Goal: Check status: Check status

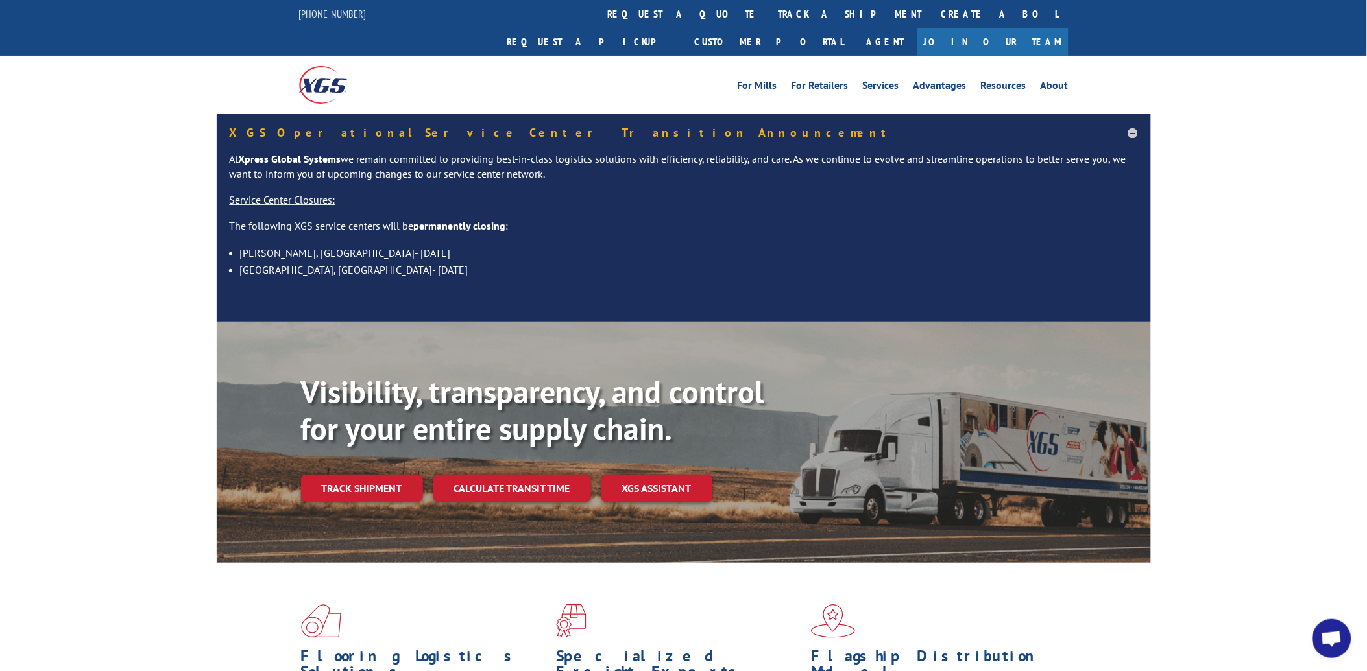
click at [651, 56] on div "For [PERSON_NAME] For Retailers Services Advantages Resources About For [PERSON…" at bounding box center [683, 85] width 769 height 58
click at [769, 19] on link "track a shipment" at bounding box center [850, 14] width 163 height 28
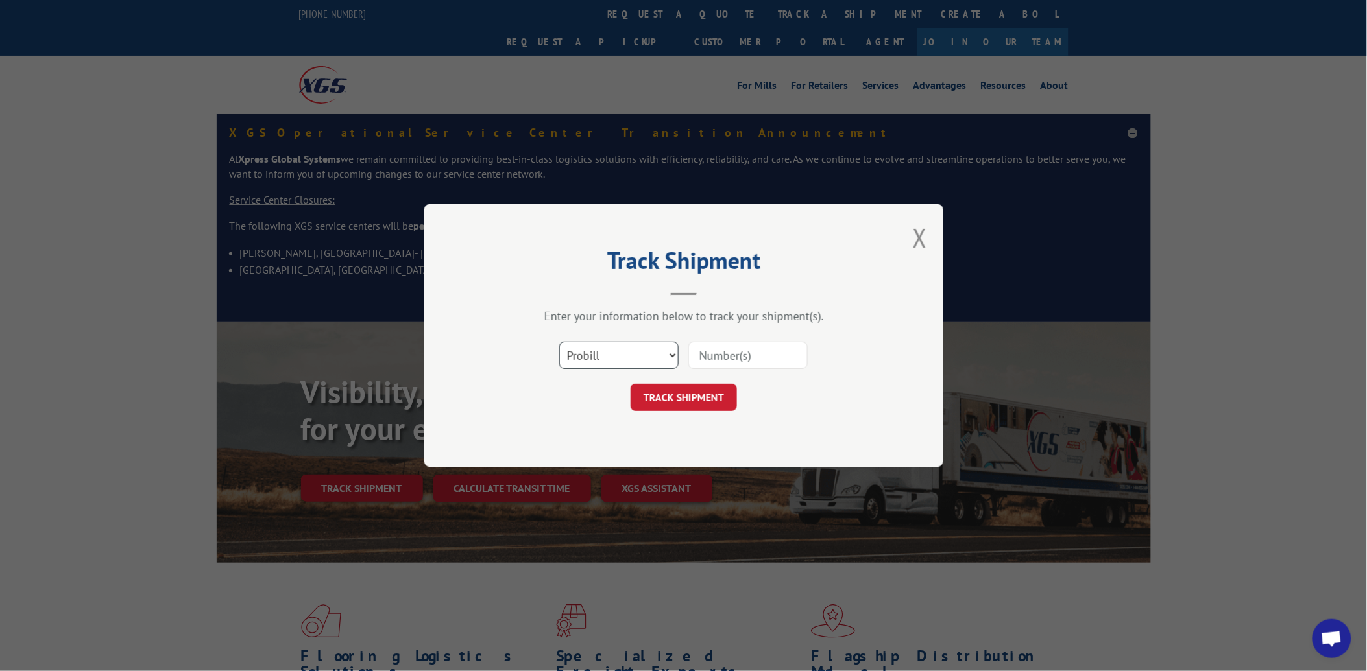
click at [623, 360] on select "Select category... Probill BOL PO" at bounding box center [618, 355] width 119 height 27
select select "po"
click at [559, 342] on select "Select category... Probill BOL PO" at bounding box center [618, 355] width 119 height 27
click at [723, 347] on input at bounding box center [747, 355] width 119 height 27
paste input "21535518"
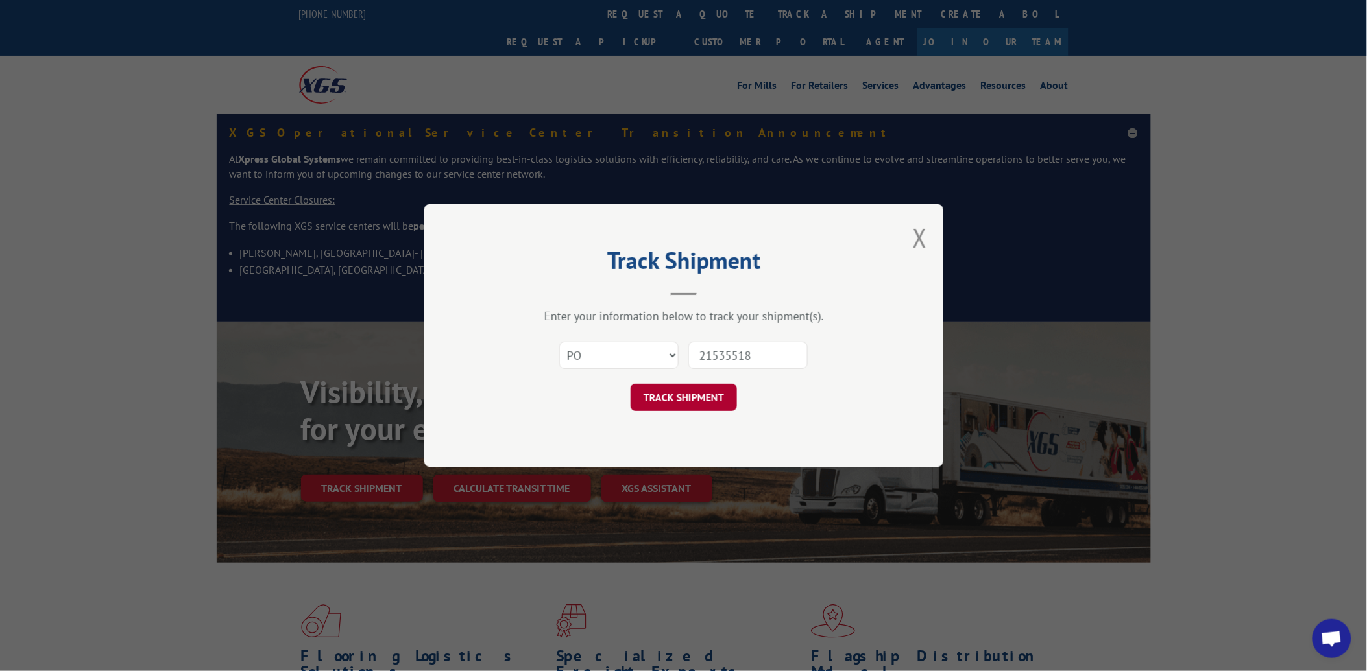
type input "21535518"
click at [693, 398] on button "TRACK SHIPMENT" at bounding box center [683, 397] width 106 height 27
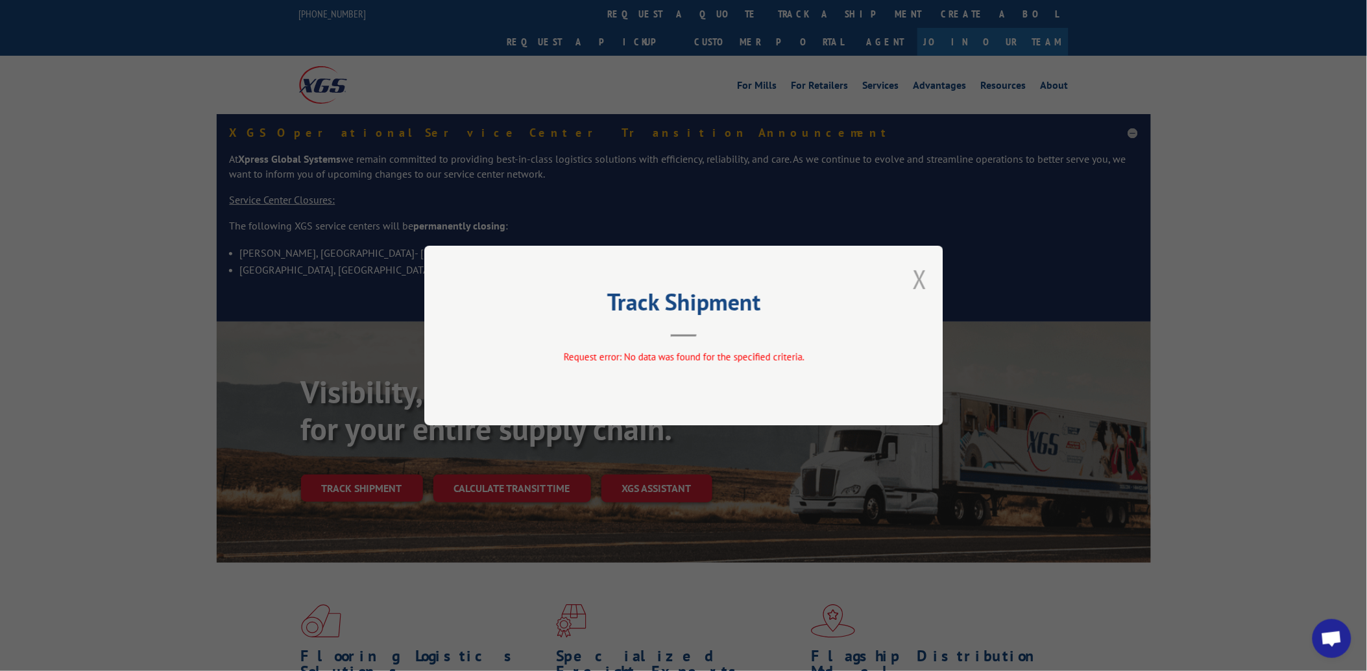
click at [923, 287] on button "Close modal" at bounding box center [920, 279] width 14 height 34
